Goal: Task Accomplishment & Management: Manage account settings

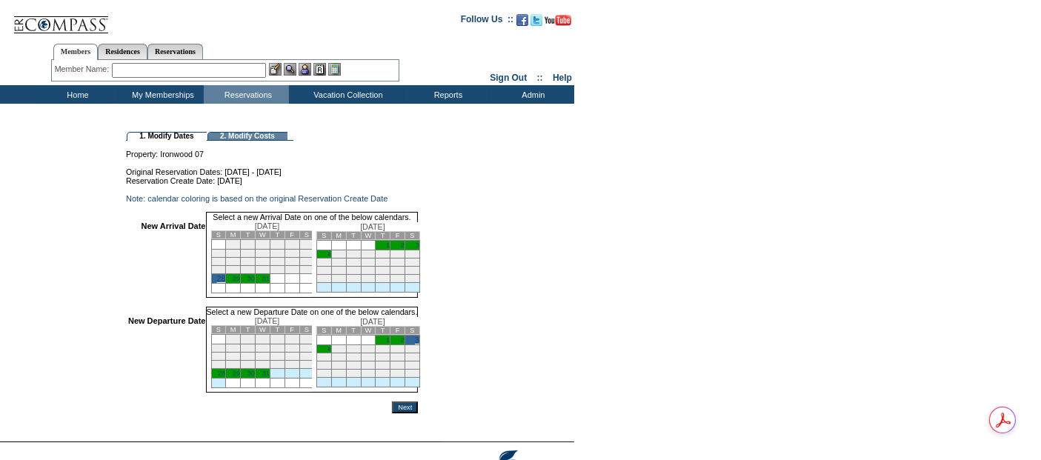
click at [418, 413] on input "Next" at bounding box center [405, 408] width 26 height 12
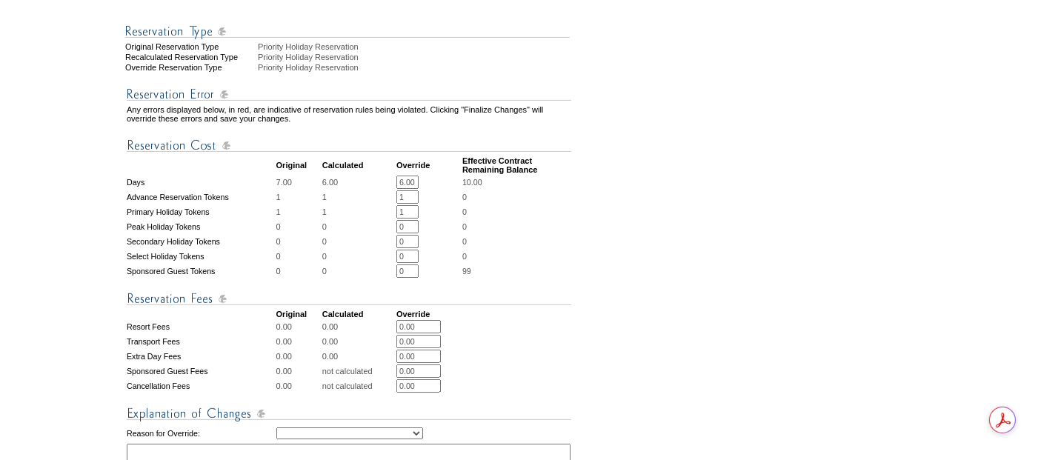
scroll to position [576, 0]
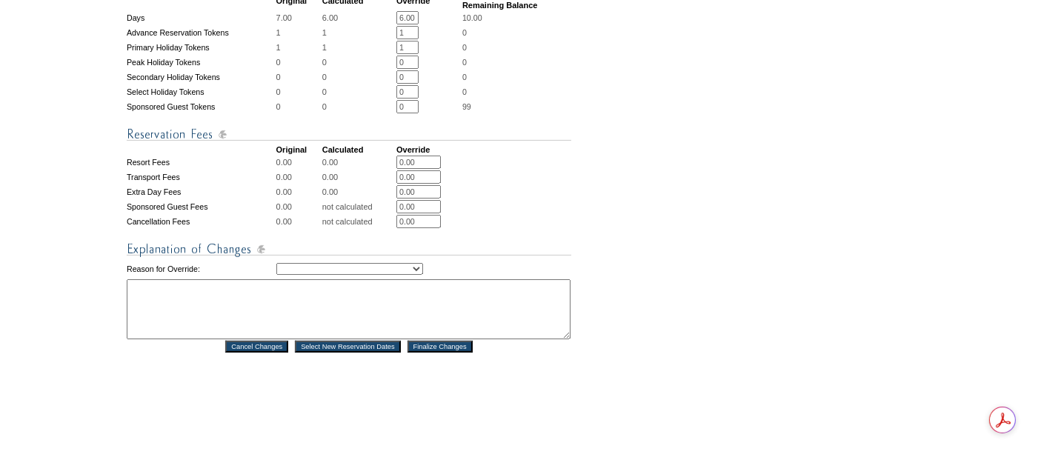
click at [423, 267] on select "Creating Continuous Stay Days Rebooked After Cancellation Editing Occupant Expe…" at bounding box center [349, 269] width 147 height 12
select select "1043"
click at [276, 263] on select "Creating Continuous Stay Days Rebooked After Cancellation Editing Occupant Expe…" at bounding box center [349, 269] width 147 height 12
click at [383, 300] on textarea at bounding box center [349, 309] width 444 height 60
type textarea "pc"
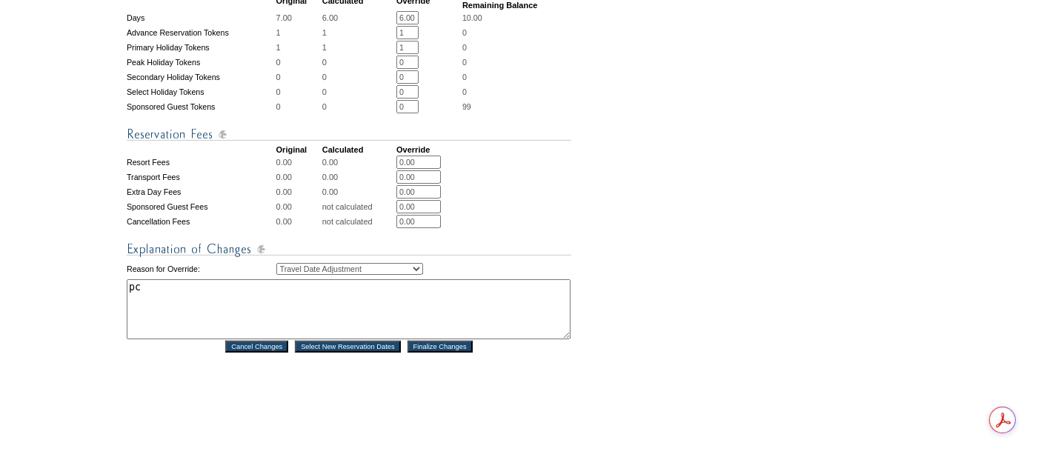
click at [453, 352] on input "Finalize Changes" at bounding box center [440, 347] width 65 height 12
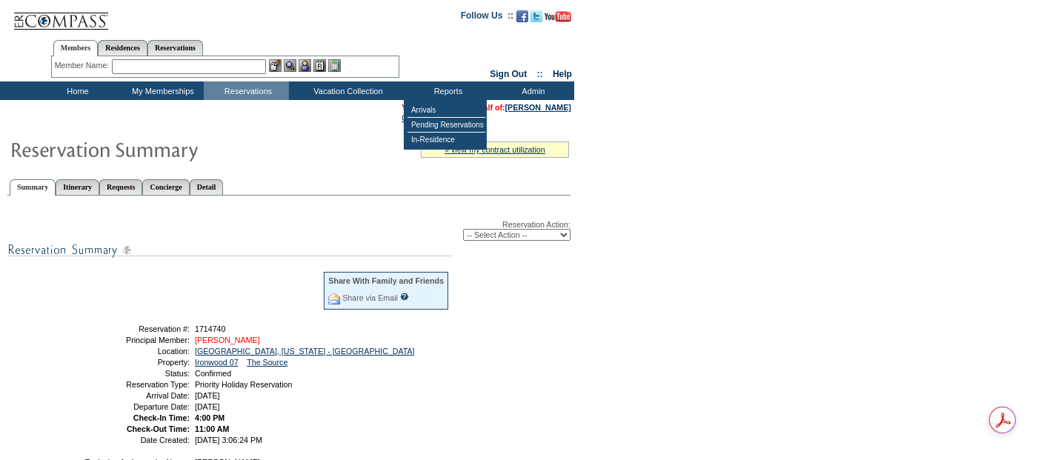
click at [213, 337] on link "[PERSON_NAME]" at bounding box center [227, 340] width 65 height 9
